Goal: Check status: Check status

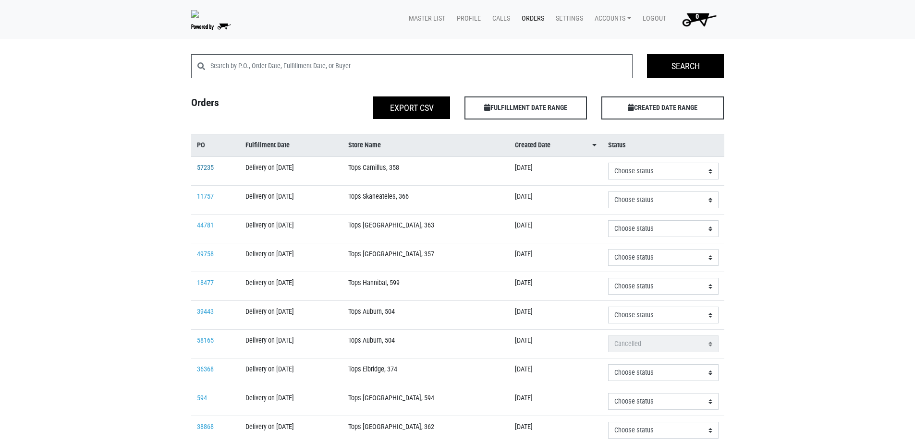
click at [204, 168] on link "57235" at bounding box center [205, 168] width 17 height 8
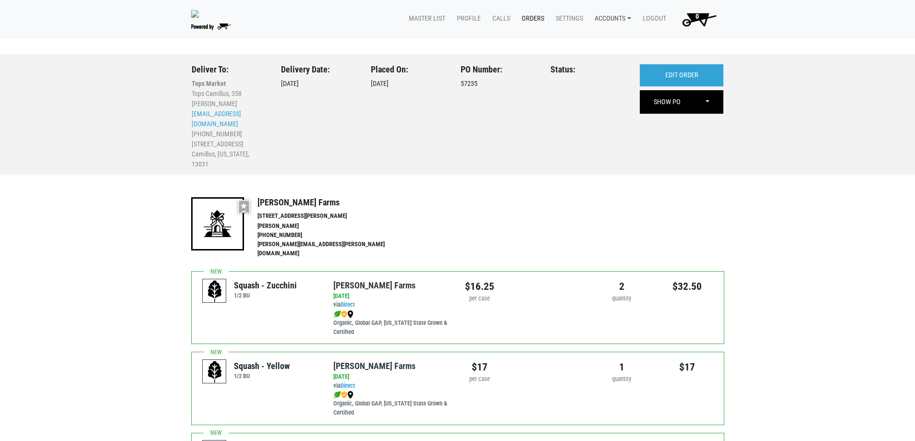
click at [620, 18] on link "Accounts" at bounding box center [611, 19] width 48 height 18
click at [625, 39] on link "Karin Reeves (Growers Hub)" at bounding box center [646, 41] width 118 height 14
